Goal: Information Seeking & Learning: Learn about a topic

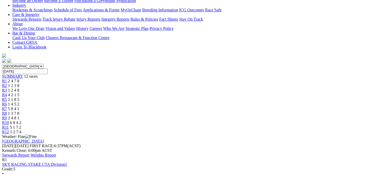
scroll to position [104, 0]
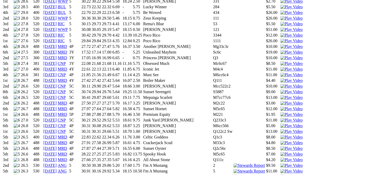
scroll to position [578, 0]
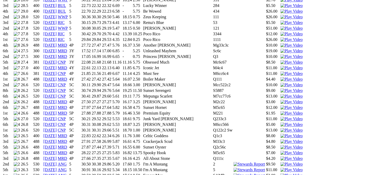
click at [67, 157] on link "MRD" at bounding box center [62, 159] width 9 height 4
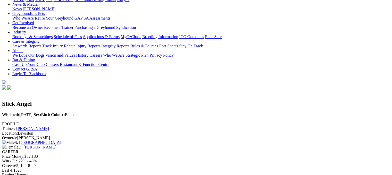
scroll to position [0, 0]
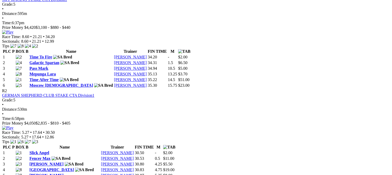
scroll to position [270, 0]
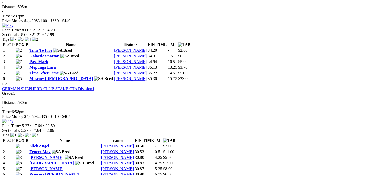
scroll to position [301, 0]
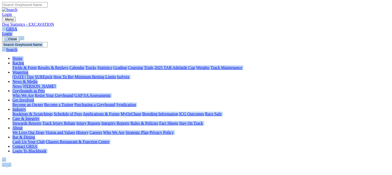
drag, startPoint x: 93, startPoint y: 51, endPoint x: 28, endPoint y: 15, distance: 74.4
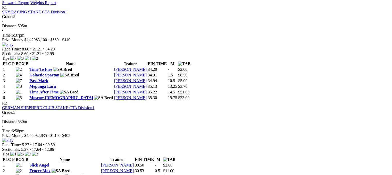
scroll to position [257, 0]
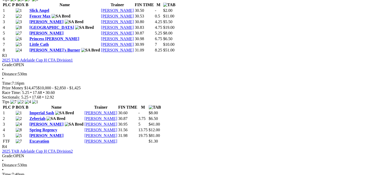
scroll to position [406, 0]
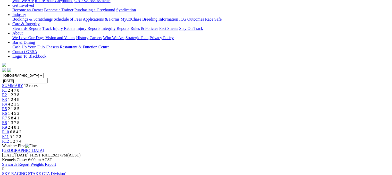
scroll to position [106, 0]
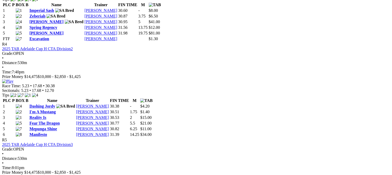
scroll to position [515, 0]
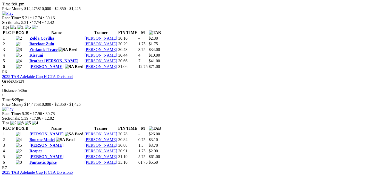
scroll to position [680, 0]
